Goal: Transaction & Acquisition: Book appointment/travel/reservation

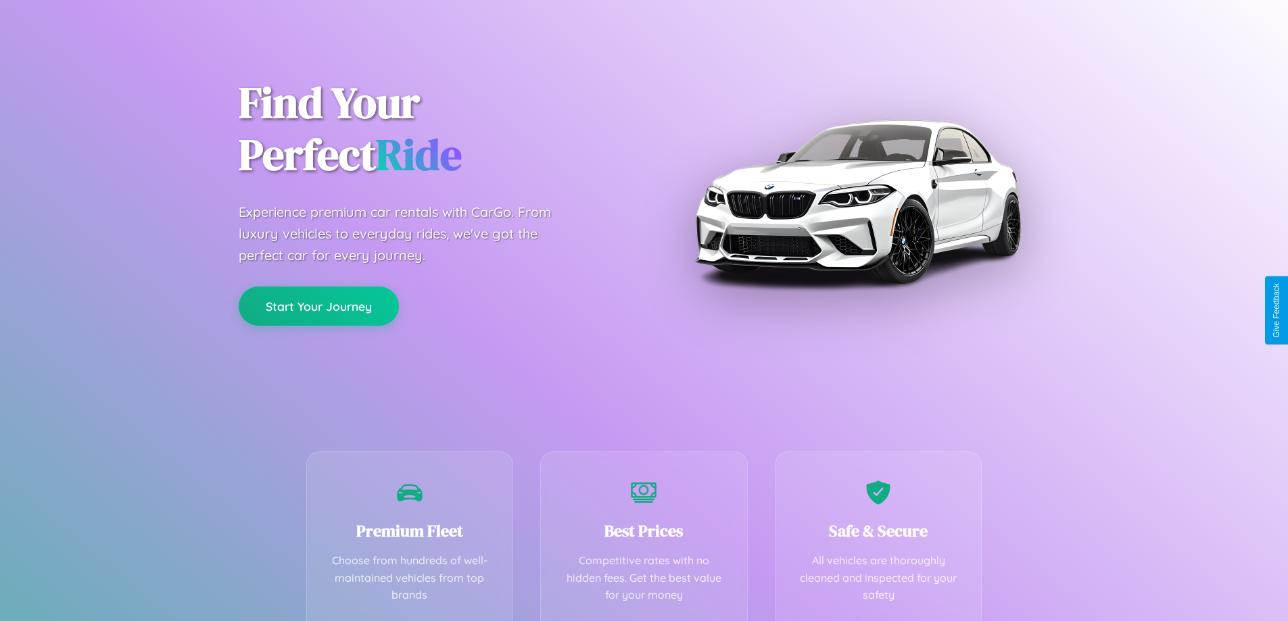
scroll to position [266, 0]
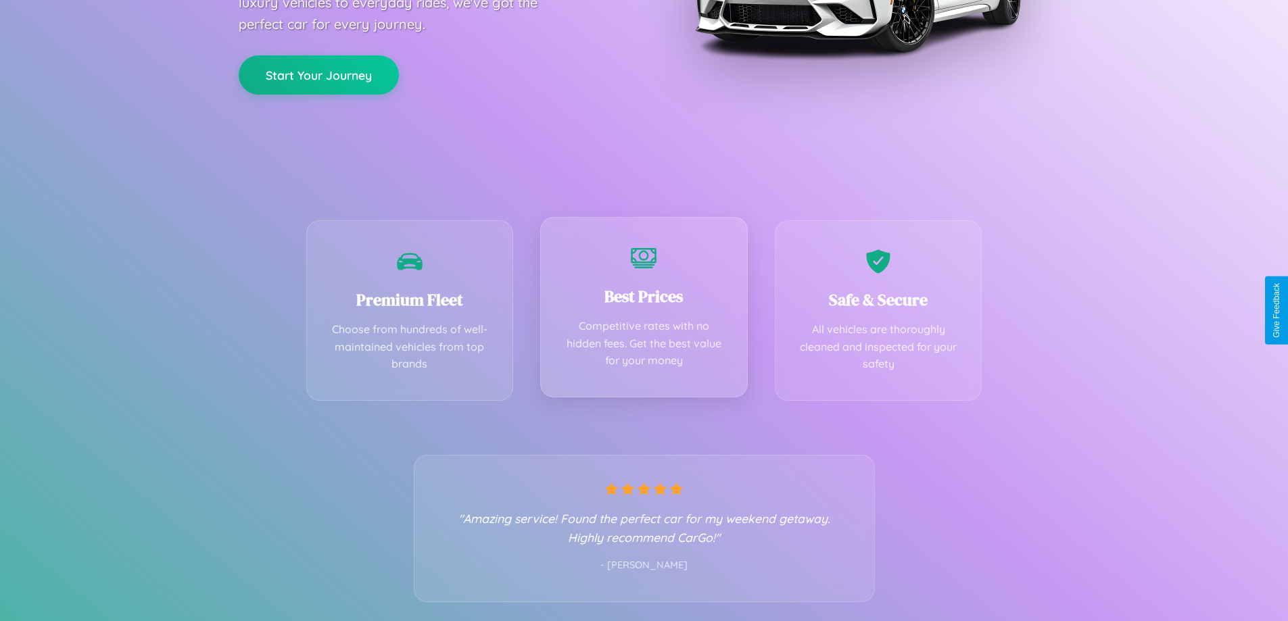
click at [644, 310] on div "Best Prices Competitive rates with no hidden fees. Get the best value for your …" at bounding box center [644, 307] width 208 height 181
click at [318, 74] on button "Start Your Journey" at bounding box center [319, 73] width 160 height 39
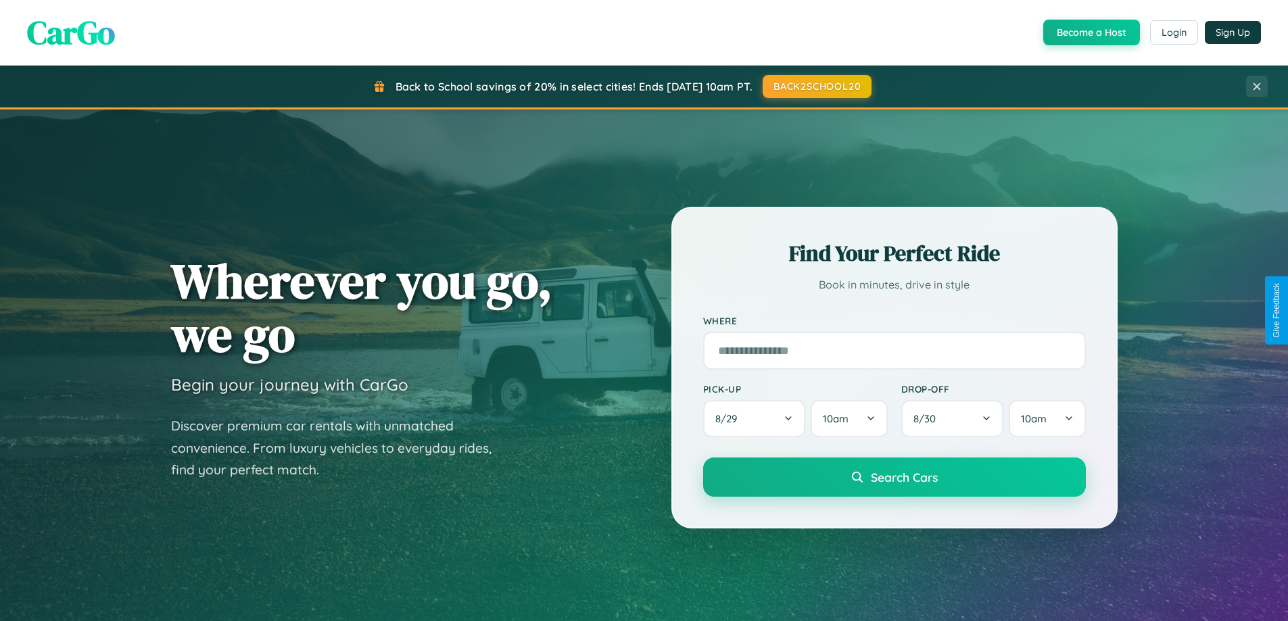
scroll to position [40, 0]
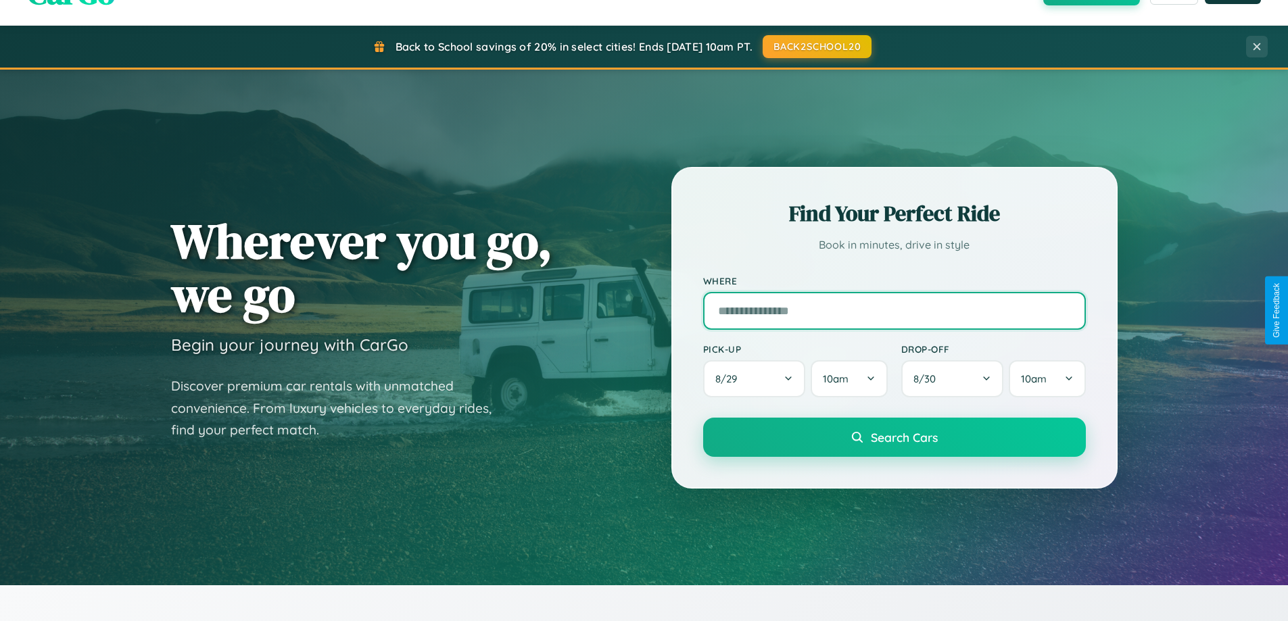
click at [894, 310] on input "text" at bounding box center [894, 311] width 383 height 38
type input "**********"
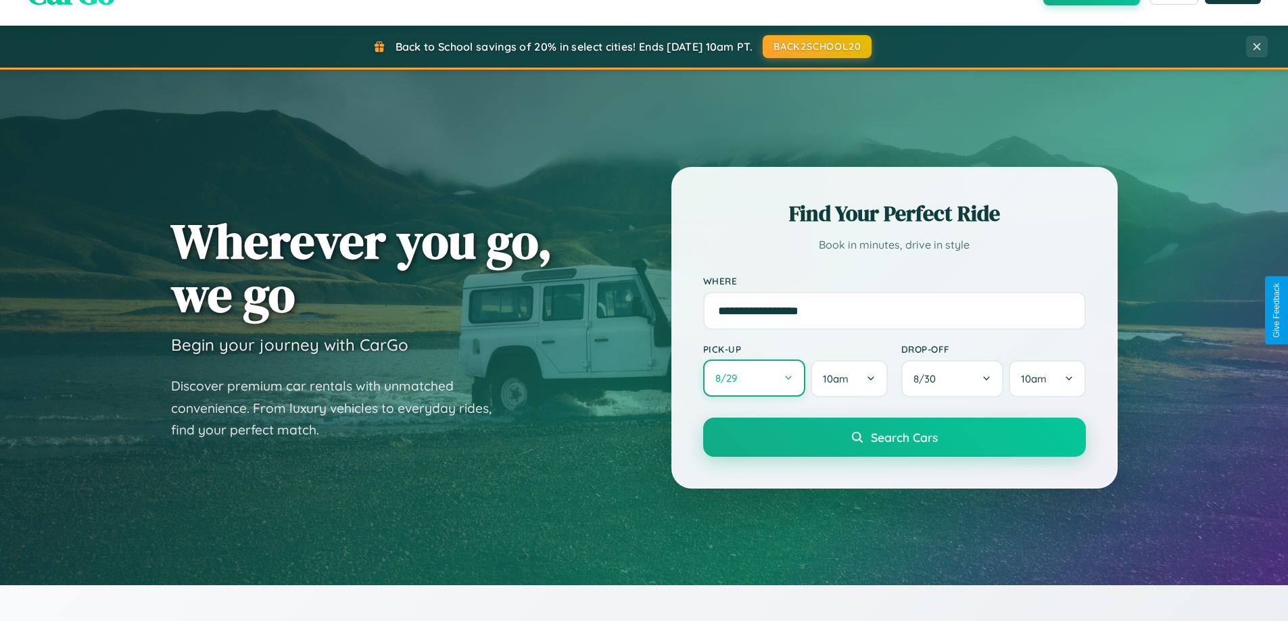
click at [754, 379] on button "8 / 29" at bounding box center [754, 378] width 103 height 37
select select "*"
select select "****"
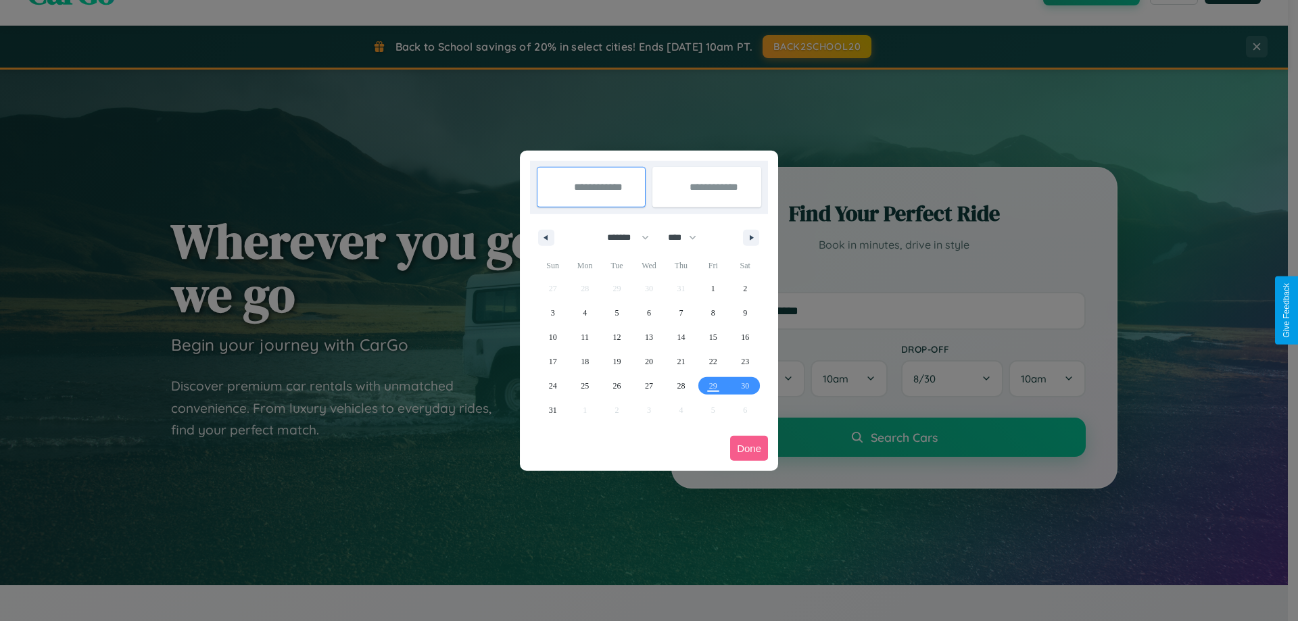
drag, startPoint x: 622, startPoint y: 237, endPoint x: 649, endPoint y: 271, distance: 43.3
click at [622, 237] on select "******* ******** ***** ***** *** **** **** ****** ********* ******* ******** **…" at bounding box center [625, 237] width 57 height 22
select select "*"
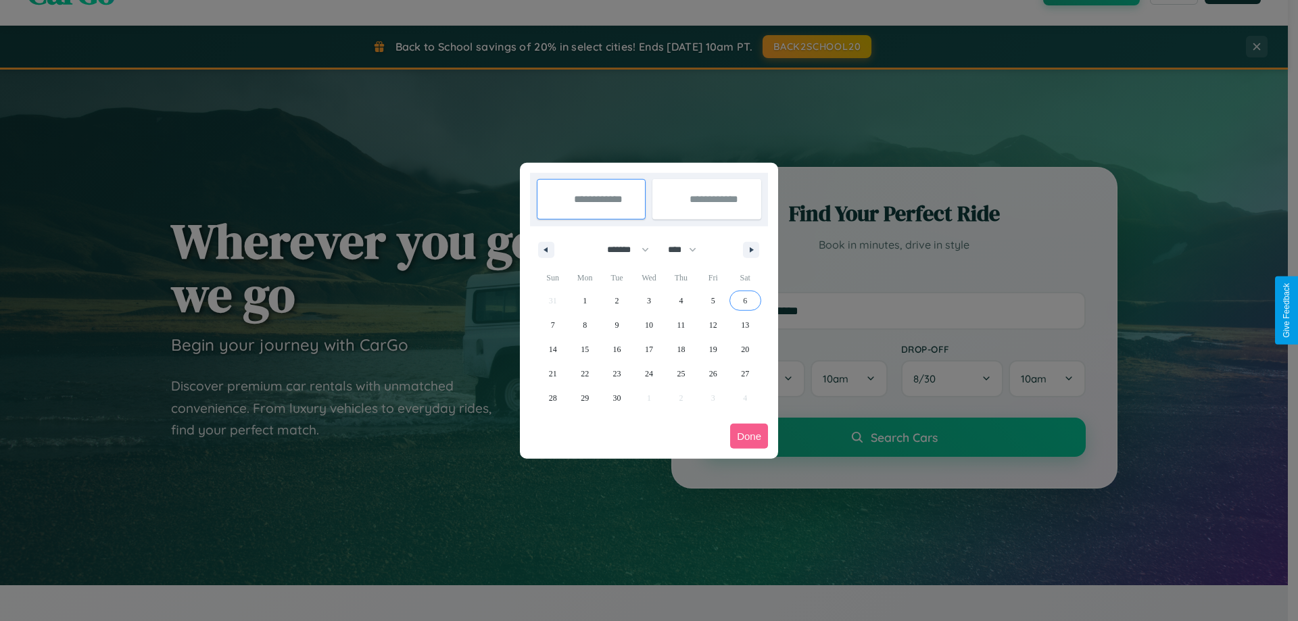
click at [745, 300] on span "6" at bounding box center [745, 301] width 4 height 24
type input "**********"
click at [648, 325] on span "10" at bounding box center [649, 325] width 8 height 24
type input "**********"
click at [749, 436] on button "Done" at bounding box center [749, 436] width 38 height 25
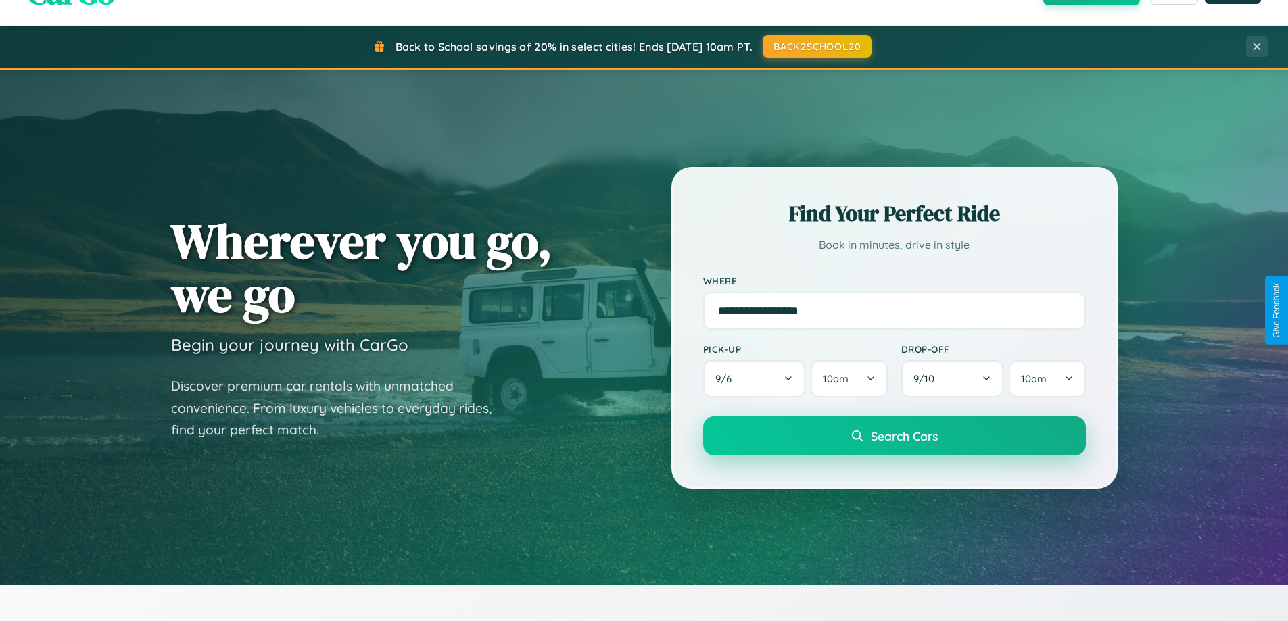
click at [894, 436] on span "Search Cars" at bounding box center [904, 436] width 67 height 15
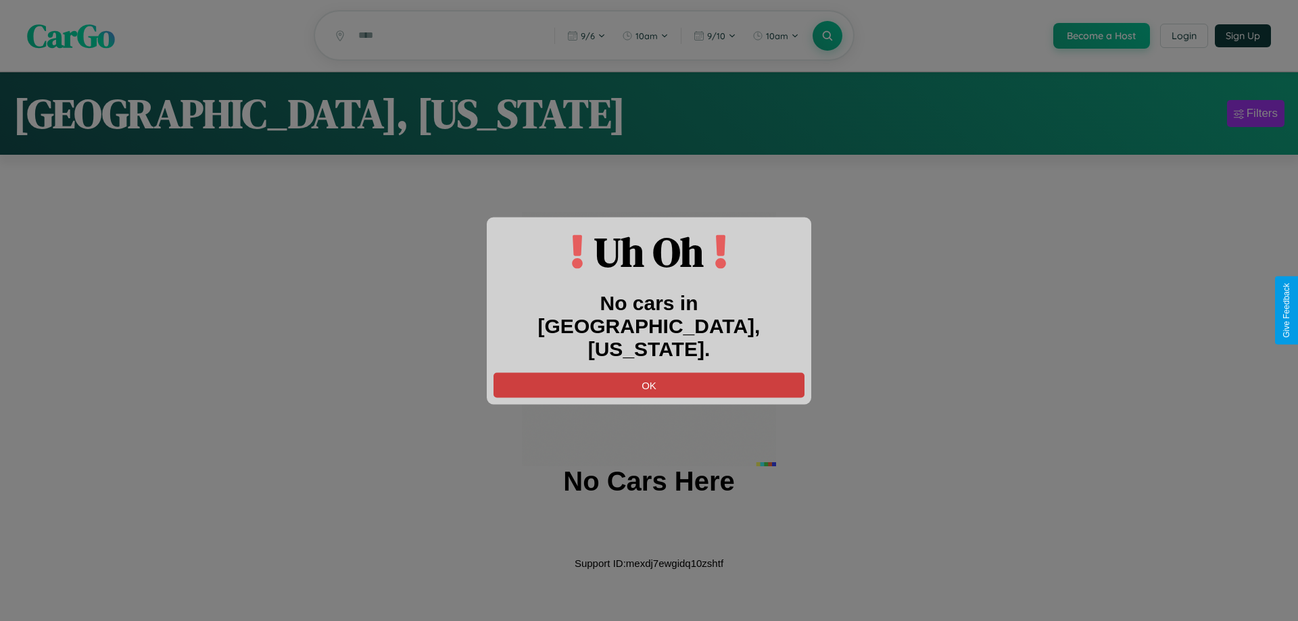
click at [649, 373] on button "OK" at bounding box center [649, 385] width 311 height 25
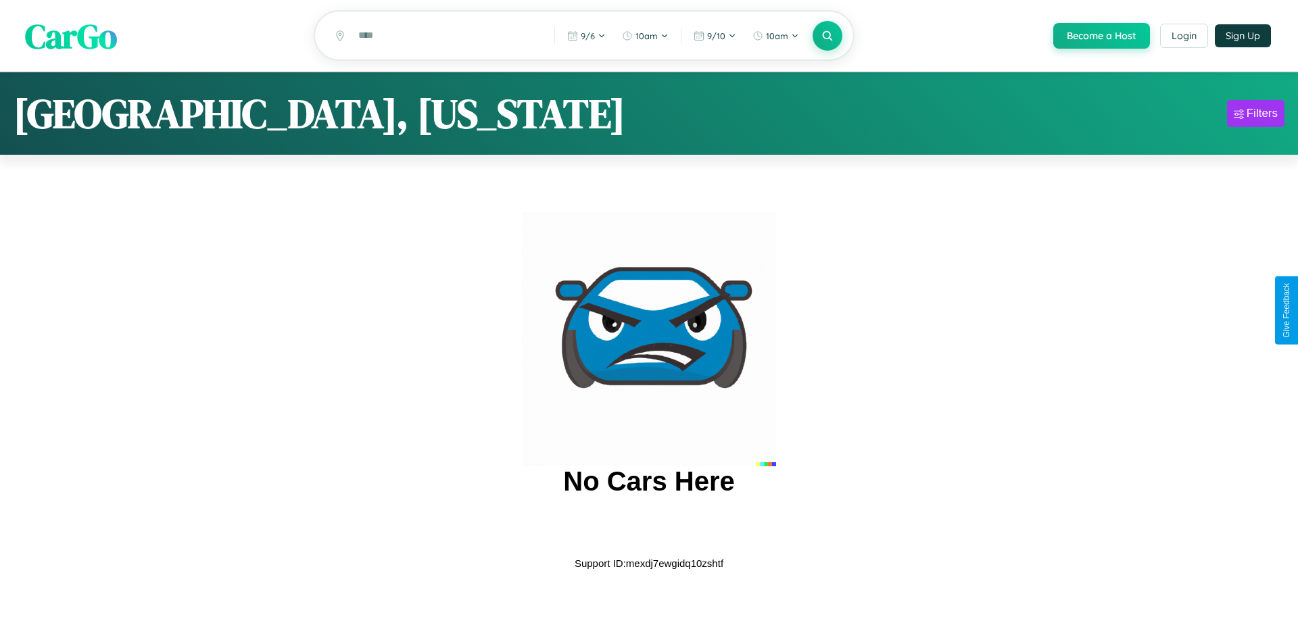
click at [71, 37] on span "CarGo" at bounding box center [71, 35] width 92 height 47
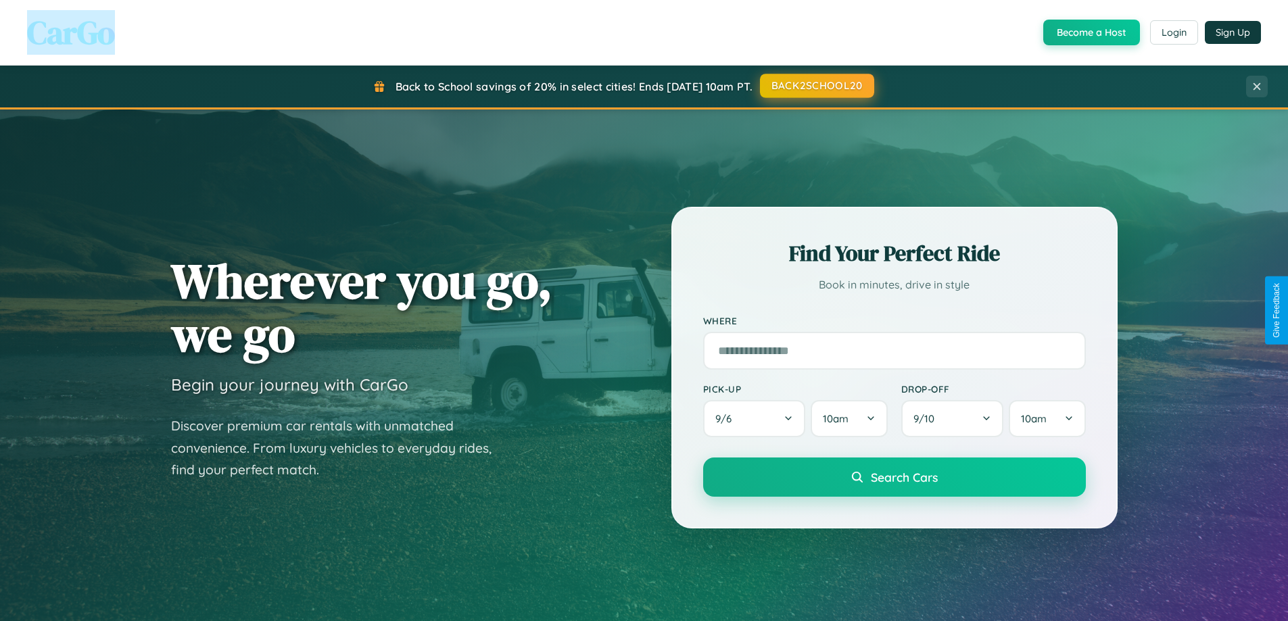
click at [816, 86] on button "BACK2SCHOOL20" at bounding box center [817, 86] width 114 height 24
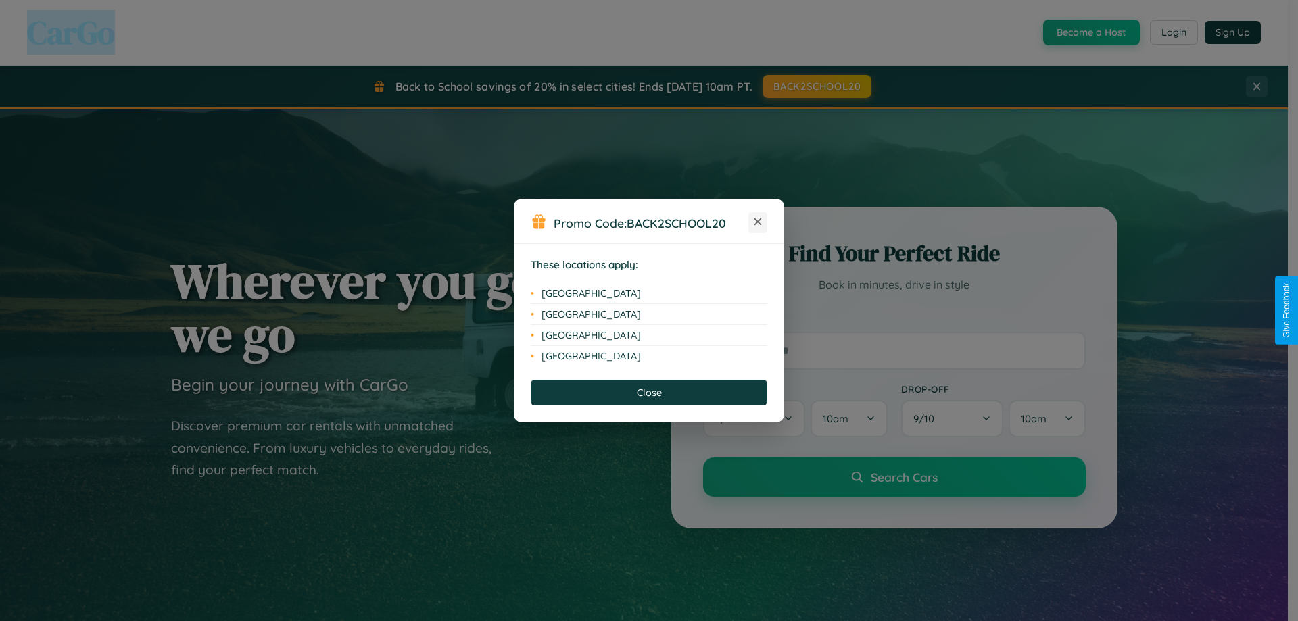
click at [758, 222] on icon at bounding box center [758, 221] width 7 height 7
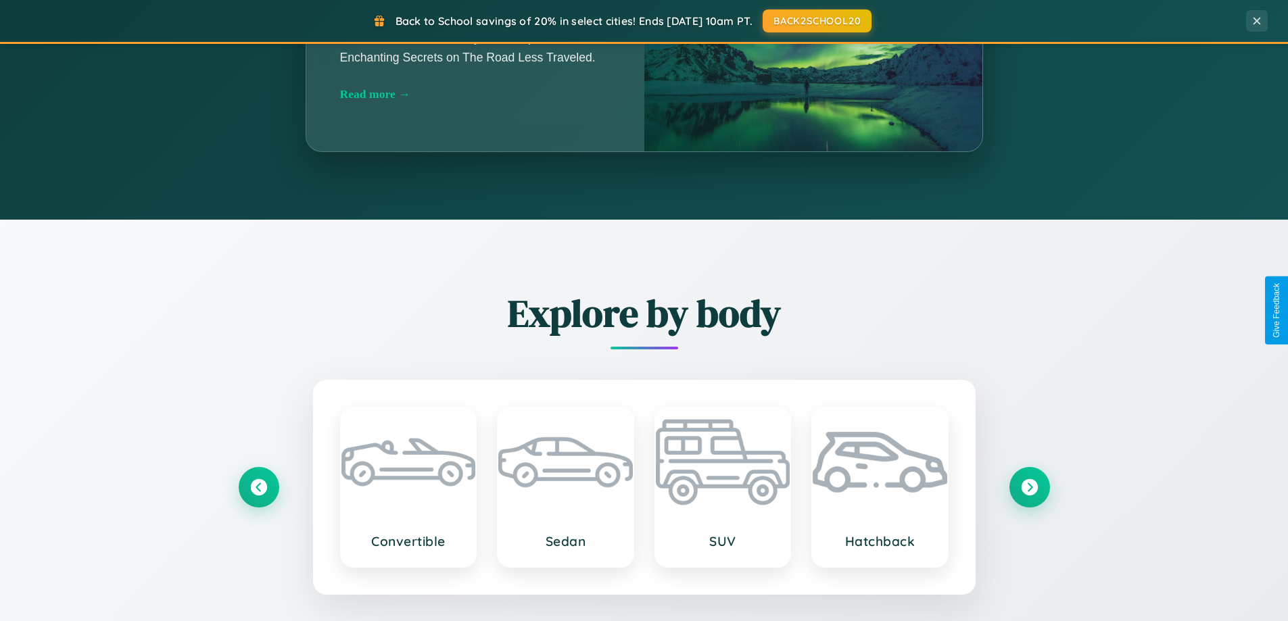
scroll to position [2602, 0]
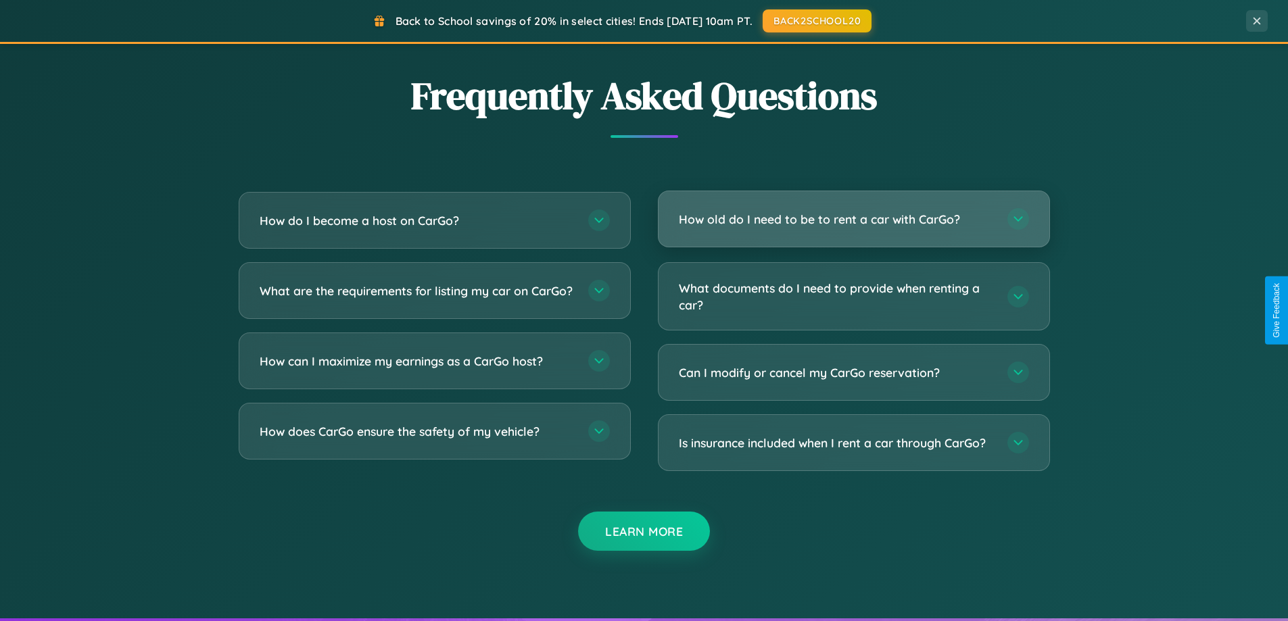
click at [853, 219] on h3 "How old do I need to be to rent a car with CarGo?" at bounding box center [836, 219] width 315 height 17
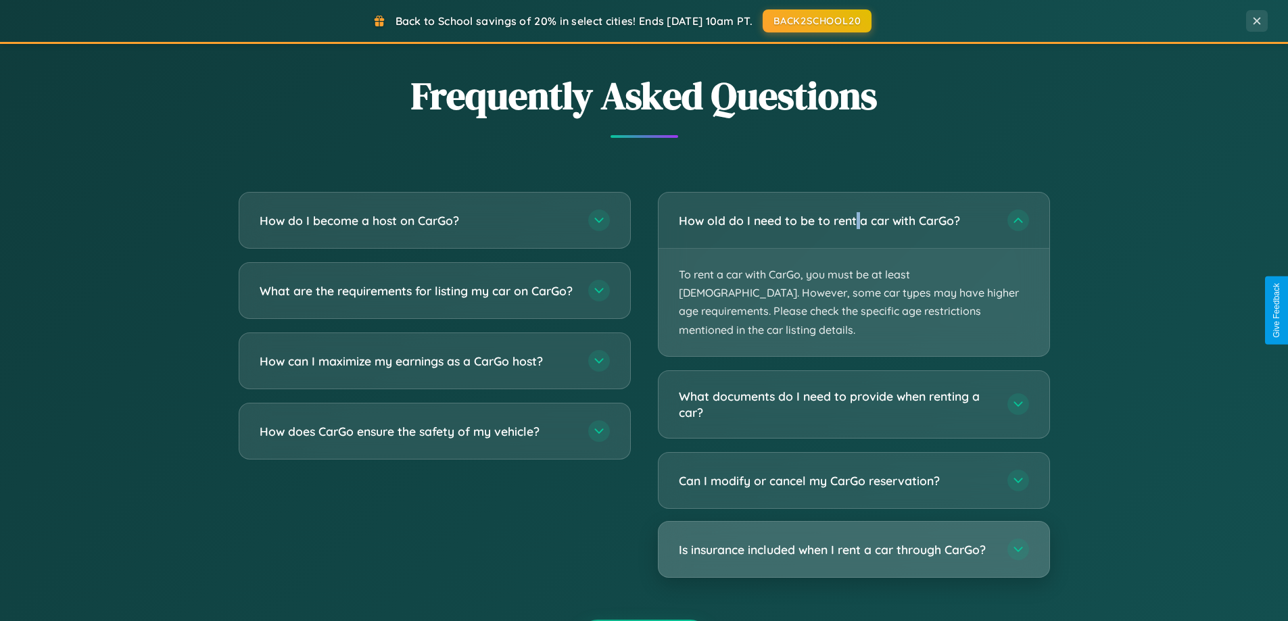
click at [853, 542] on h3 "Is insurance included when I rent a car through CarGo?" at bounding box center [836, 550] width 315 height 17
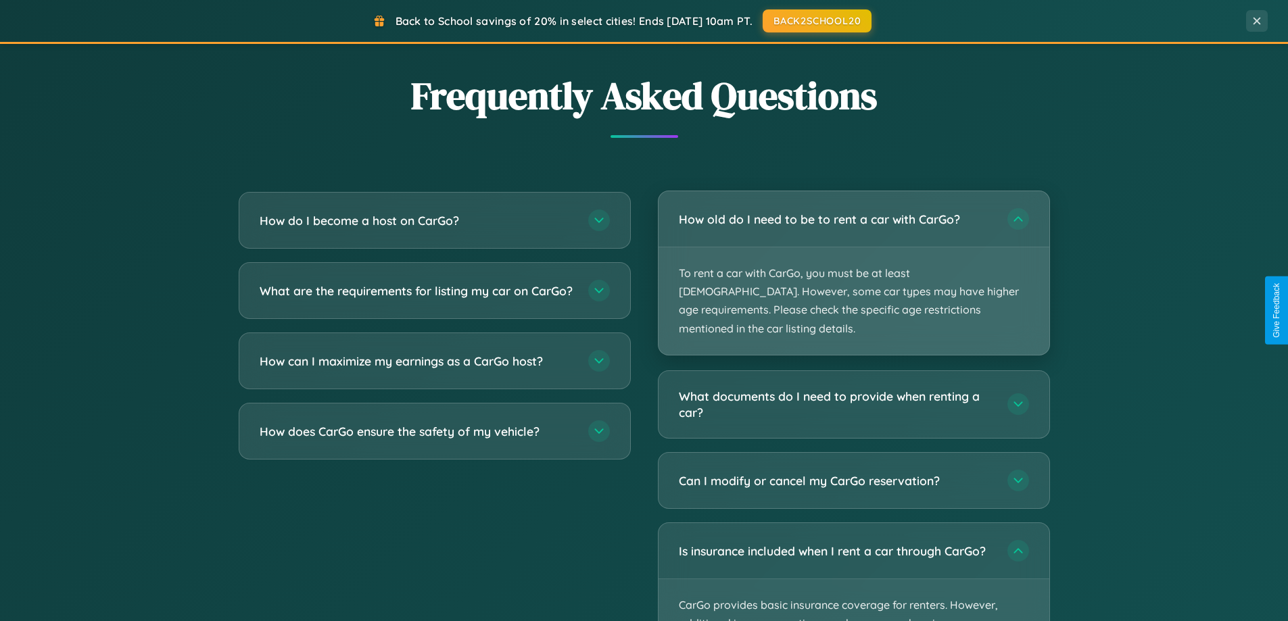
click at [853, 264] on p "To rent a car with CarGo, you must be at least [DEMOGRAPHIC_DATA]. However, som…" at bounding box center [854, 300] width 391 height 107
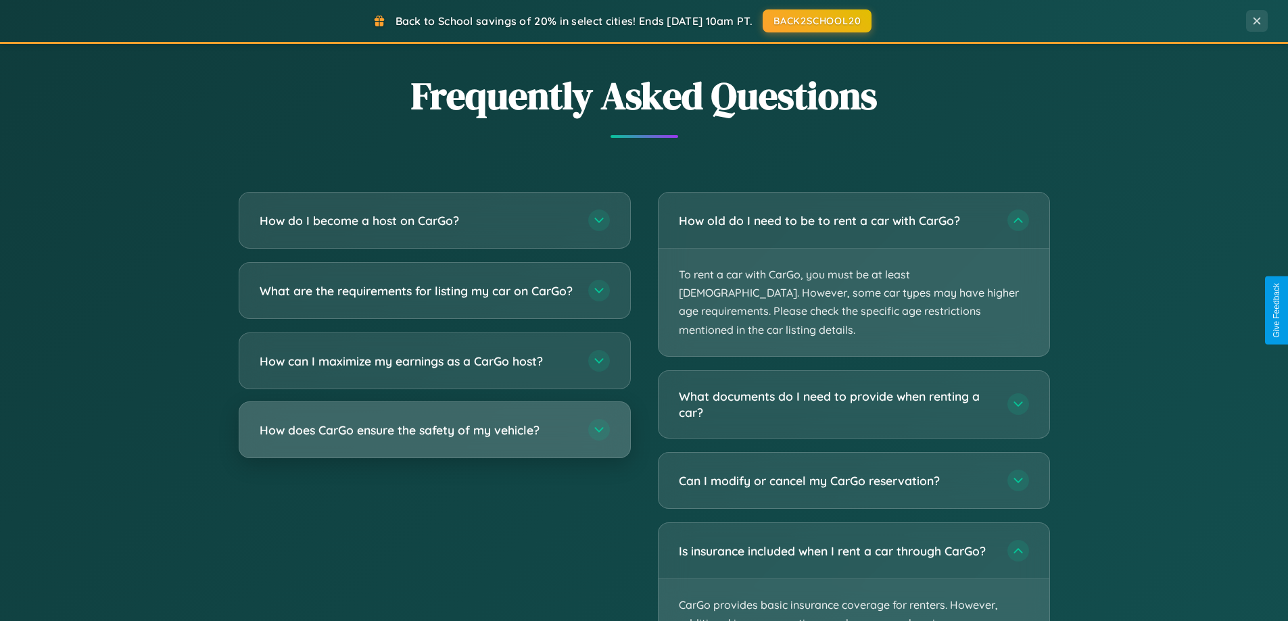
click at [434, 439] on h3 "How does CarGo ensure the safety of my vehicle?" at bounding box center [417, 430] width 315 height 17
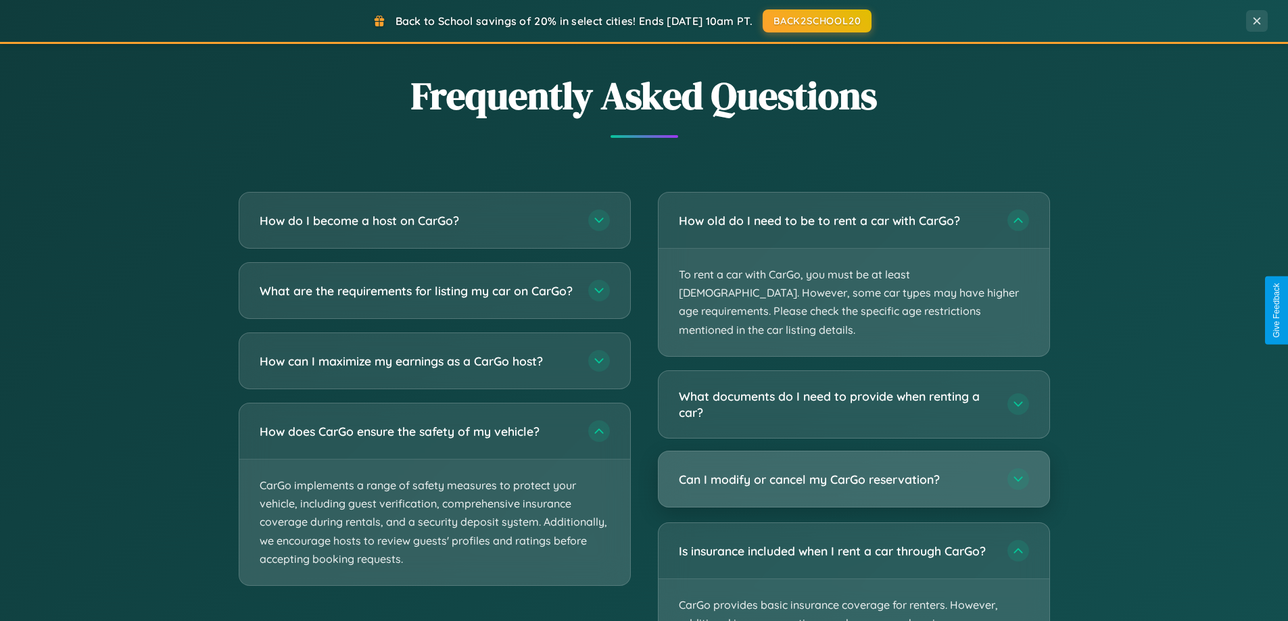
click at [853, 471] on h3 "Can I modify or cancel my CarGo reservation?" at bounding box center [836, 479] width 315 height 17
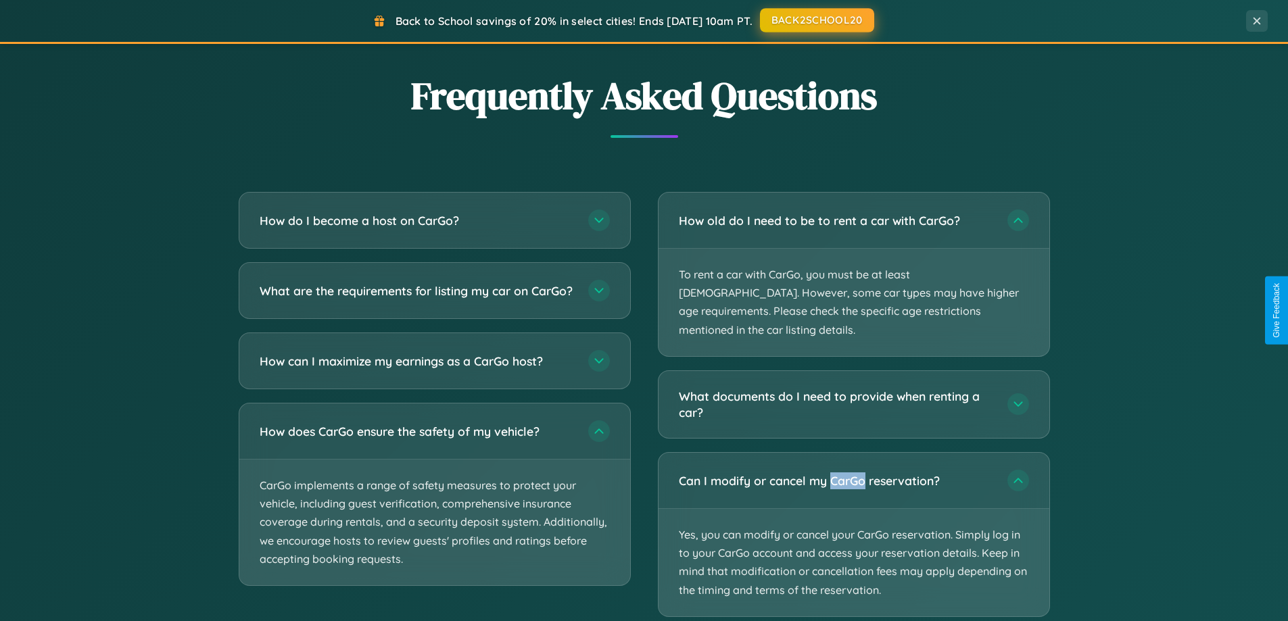
click at [816, 20] on button "BACK2SCHOOL20" at bounding box center [817, 20] width 114 height 24
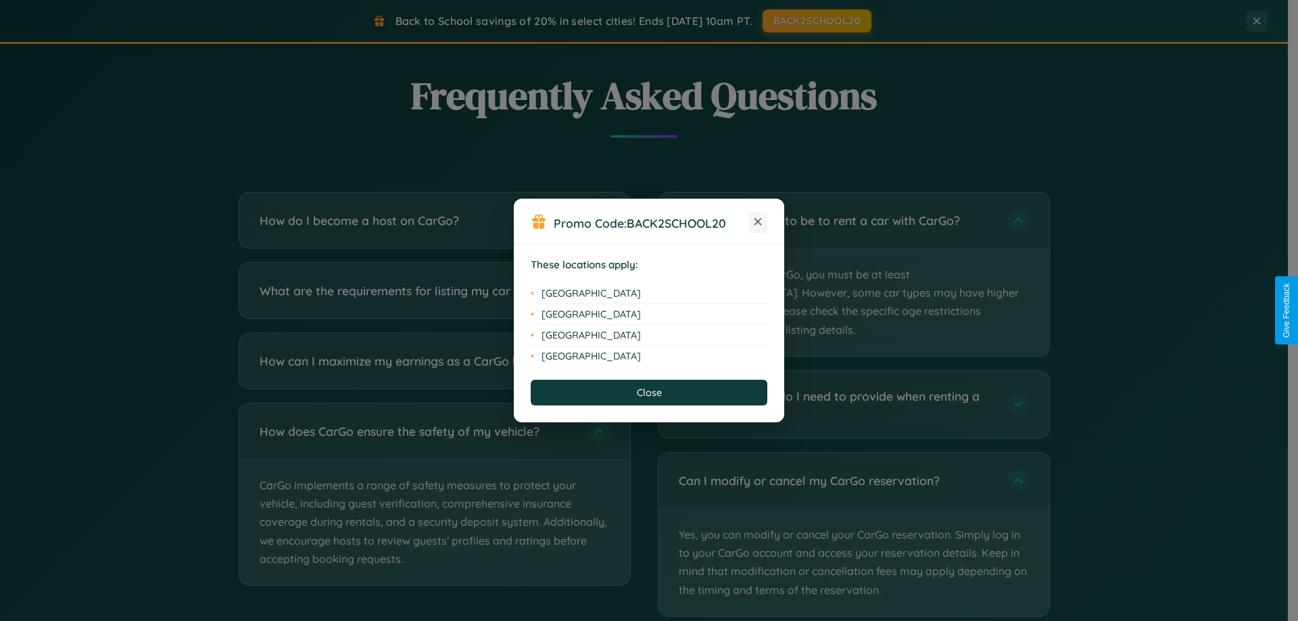
click at [758, 222] on icon at bounding box center [758, 221] width 7 height 7
